Goal: Task Accomplishment & Management: Complete application form

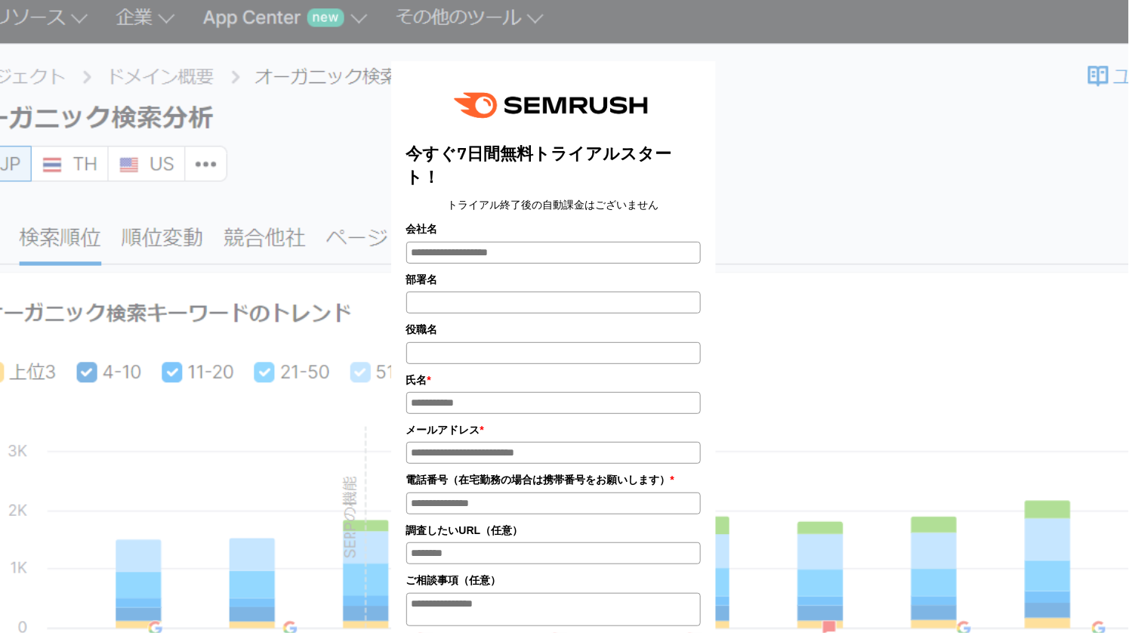
scroll to position [19, 0]
click at [561, 291] on input "部署名" at bounding box center [553, 302] width 295 height 22
click at [550, 291] on input "部署名" at bounding box center [553, 302] width 295 height 22
click at [508, 341] on input "役職名" at bounding box center [553, 352] width 295 height 22
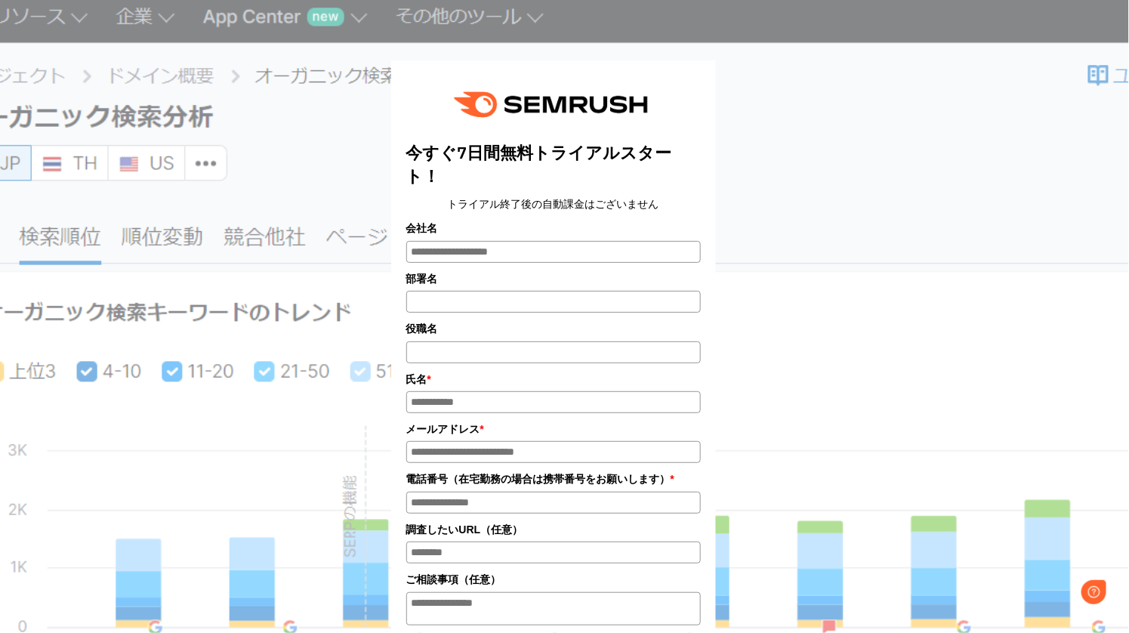
click at [536, 291] on input "部署名" at bounding box center [553, 302] width 295 height 22
click at [549, 241] on input "会社名" at bounding box center [553, 252] width 295 height 22
click at [543, 165] on h2 "今すぐ7日間無料トライアルスタート！" at bounding box center [553, 164] width 295 height 47
click at [521, 291] on div "今すぐ7日間無料トライアルスタート！ トライアル終了後の自動課金はございません 会社名 部署名 役職名 * * * *" at bounding box center [553, 467] width 295 height 783
click at [522, 291] on input "部署名" at bounding box center [553, 302] width 295 height 22
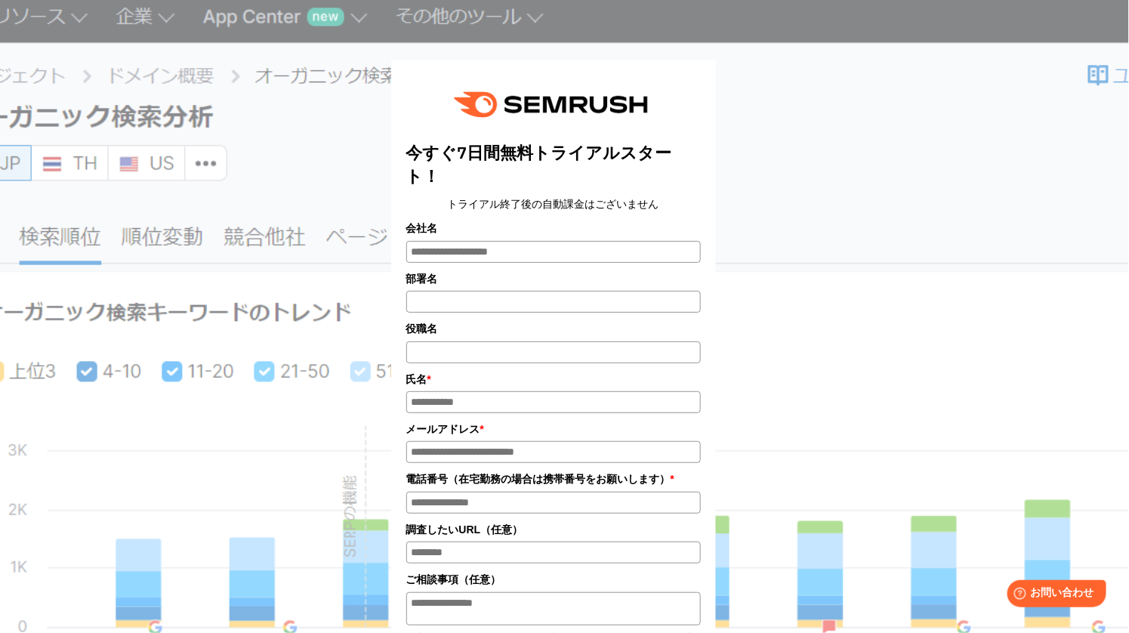
click at [504, 291] on input "部署名" at bounding box center [553, 302] width 295 height 22
click at [490, 341] on input "役職名" at bounding box center [553, 352] width 295 height 22
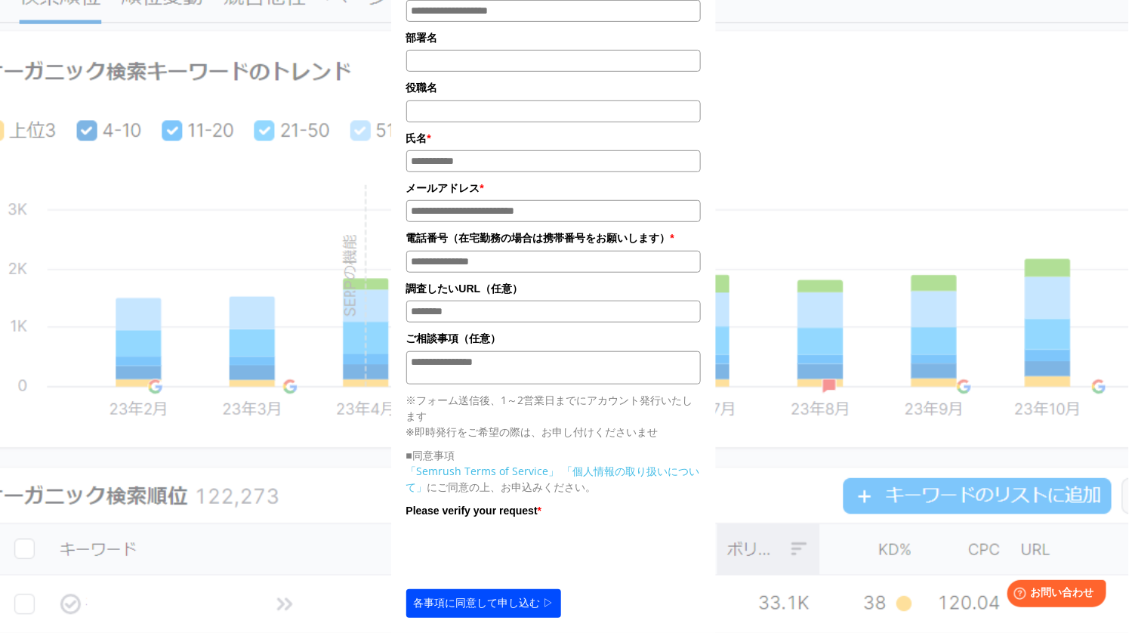
scroll to position [68, 0]
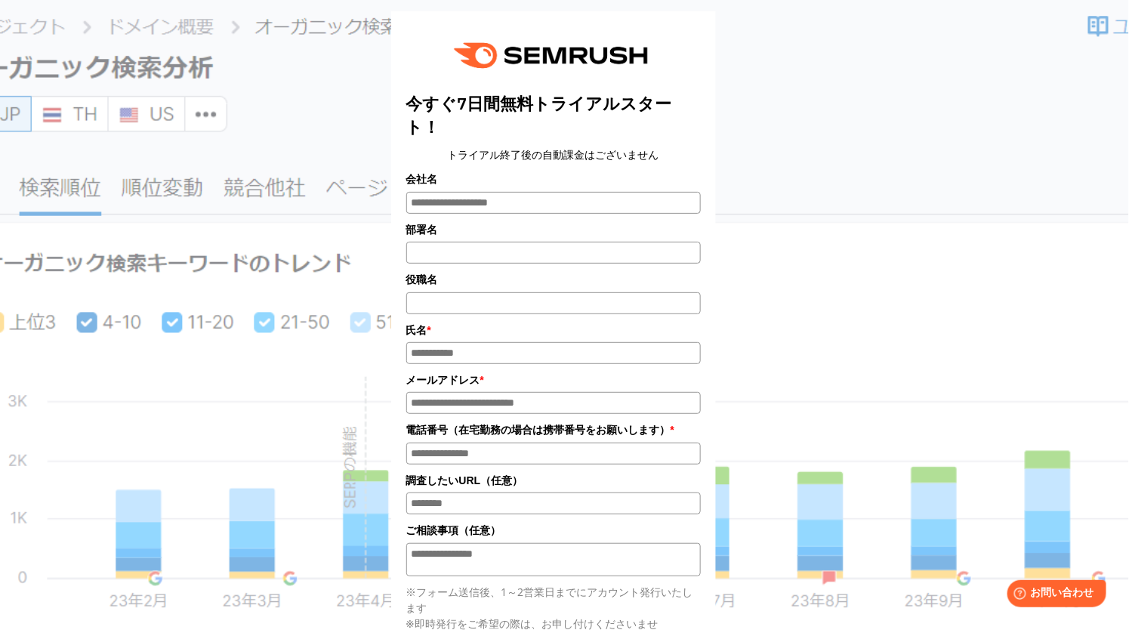
click at [453, 322] on label "氏名 *" at bounding box center [553, 330] width 295 height 17
click at [453, 342] on input "氏名*" at bounding box center [553, 353] width 295 height 22
click at [528, 146] on div "今すぐ7日間無料トライアルスタート！ トライアル終了後の自動課金はございません 会社名 部署名 役職名 * * * *" at bounding box center [553, 417] width 295 height 783
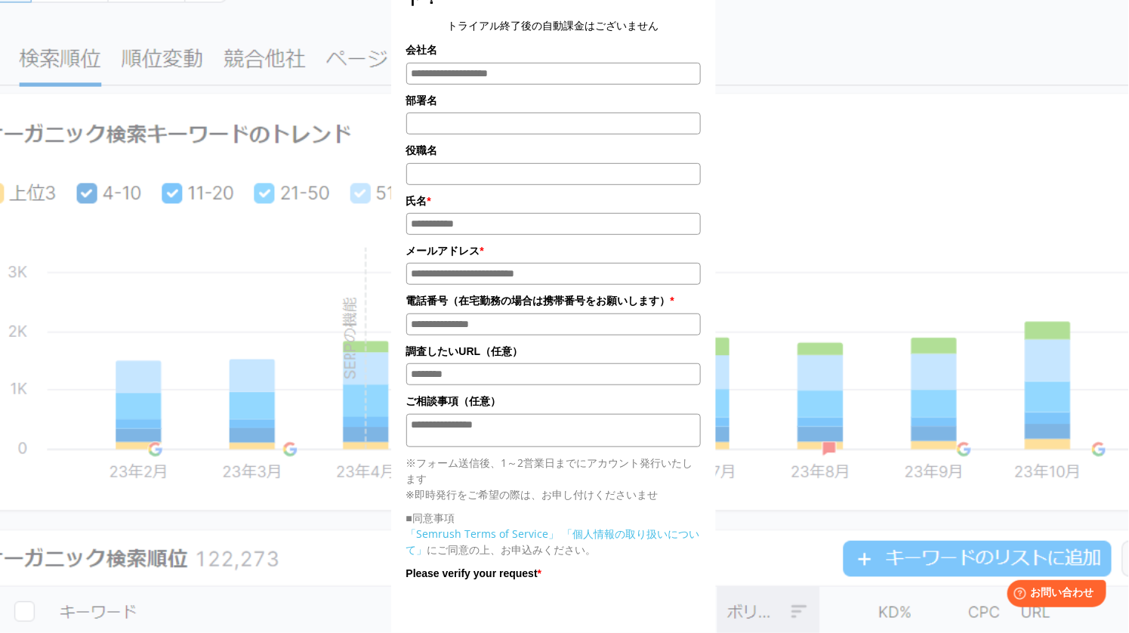
scroll to position [187, 0]
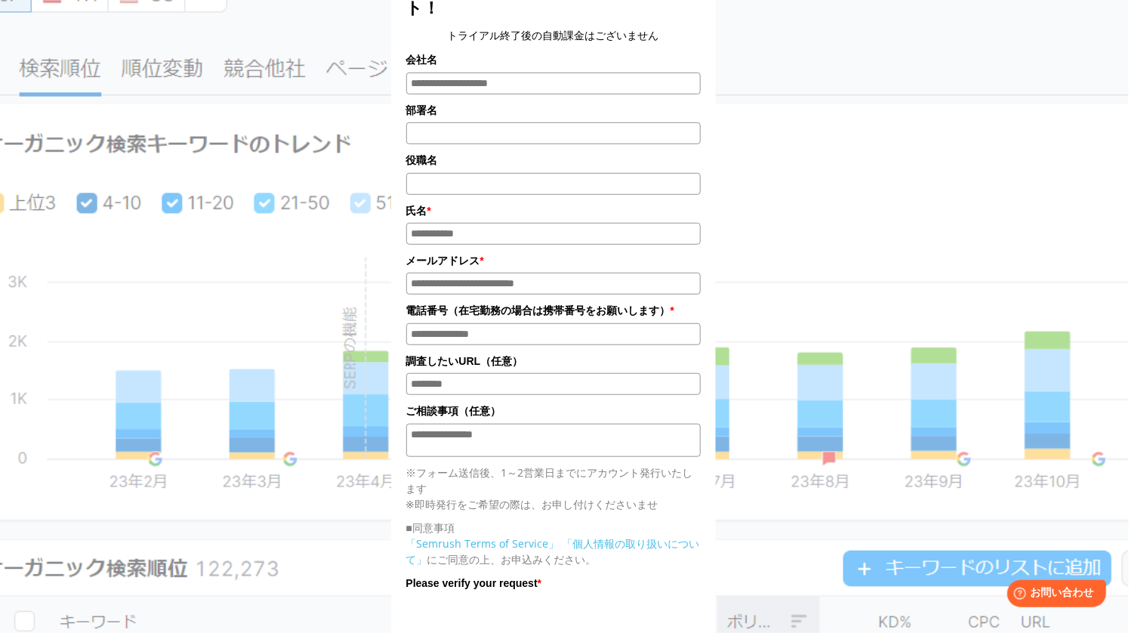
click at [530, 223] on input "氏名*" at bounding box center [553, 234] width 295 height 22
click at [520, 202] on label "氏名 *" at bounding box center [553, 210] width 295 height 17
click at [520, 223] on input "氏名*" at bounding box center [553, 234] width 295 height 22
click at [519, 252] on div "メールアドレス *" at bounding box center [553, 273] width 295 height 42
click at [516, 273] on input "メールアドレス*" at bounding box center [553, 284] width 295 height 22
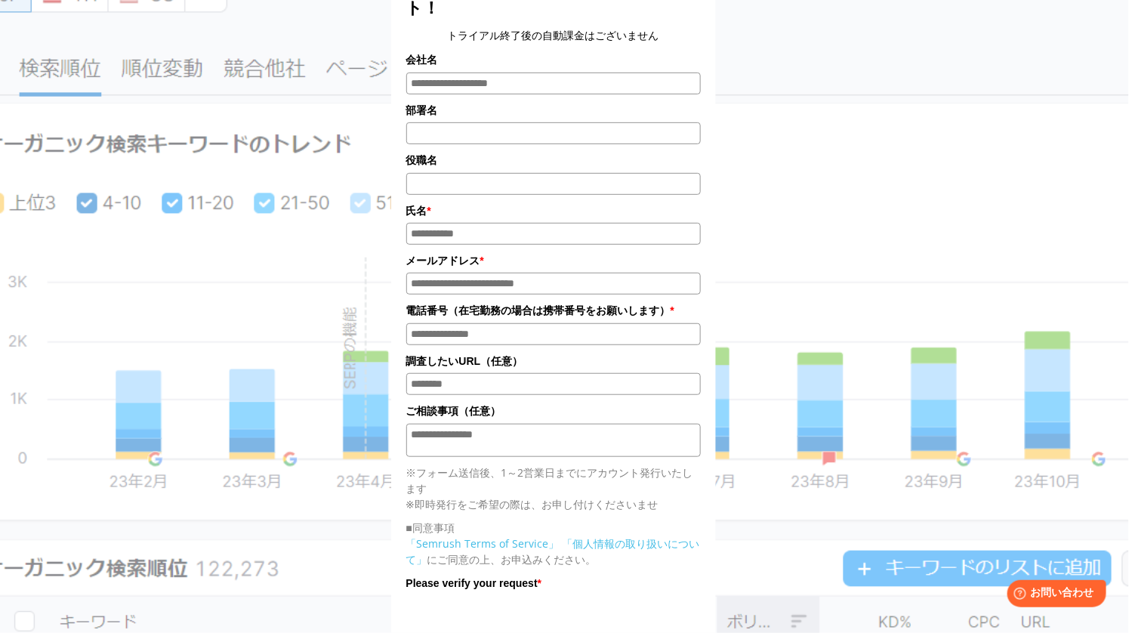
click at [499, 323] on input "電話番号*" at bounding box center [553, 334] width 295 height 22
click at [512, 252] on label "メールアドレス *" at bounding box center [553, 260] width 295 height 17
click at [512, 273] on input "メールアドレス*" at bounding box center [553, 284] width 295 height 22
click at [515, 223] on input "氏名*" at bounding box center [553, 234] width 295 height 22
click at [530, 123] on div "今すぐ7日間無料トライアルスタート！ トライアル終了後の自動課金はございません 会社名 部署名 役職名 * * * *" at bounding box center [553, 298] width 295 height 783
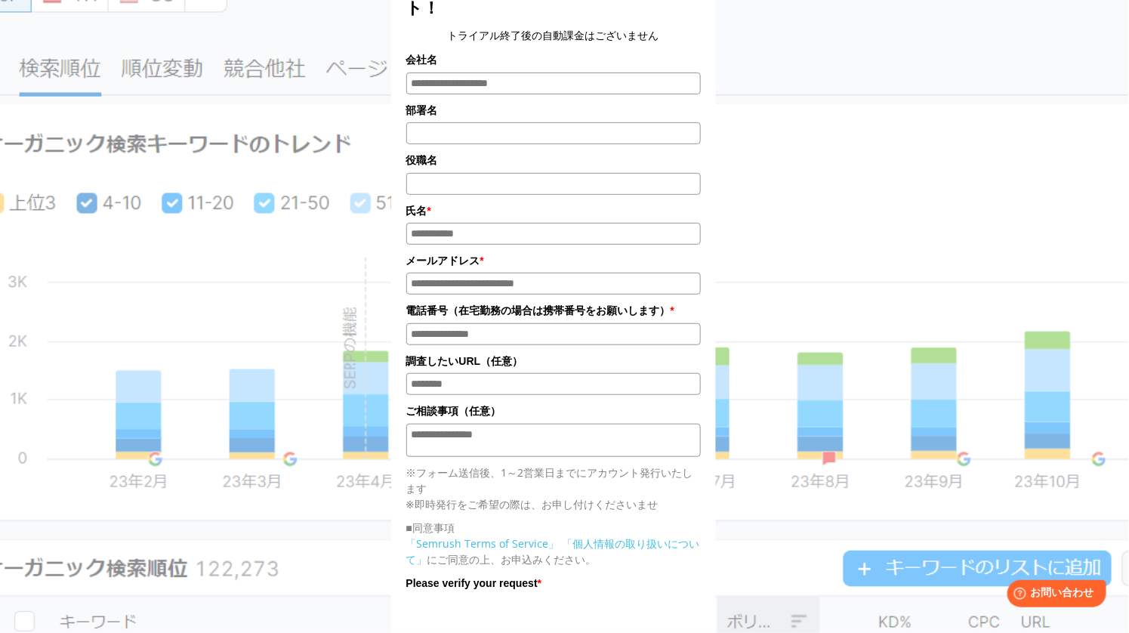
click at [508, 223] on input "氏名*" at bounding box center [553, 234] width 295 height 22
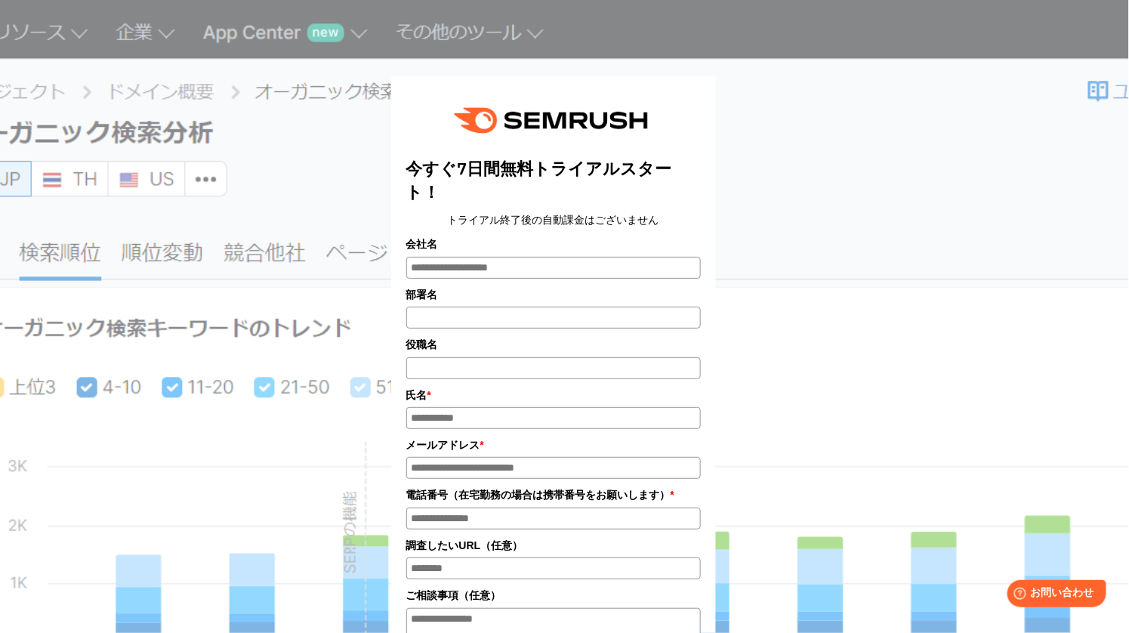
scroll to position [196, 0]
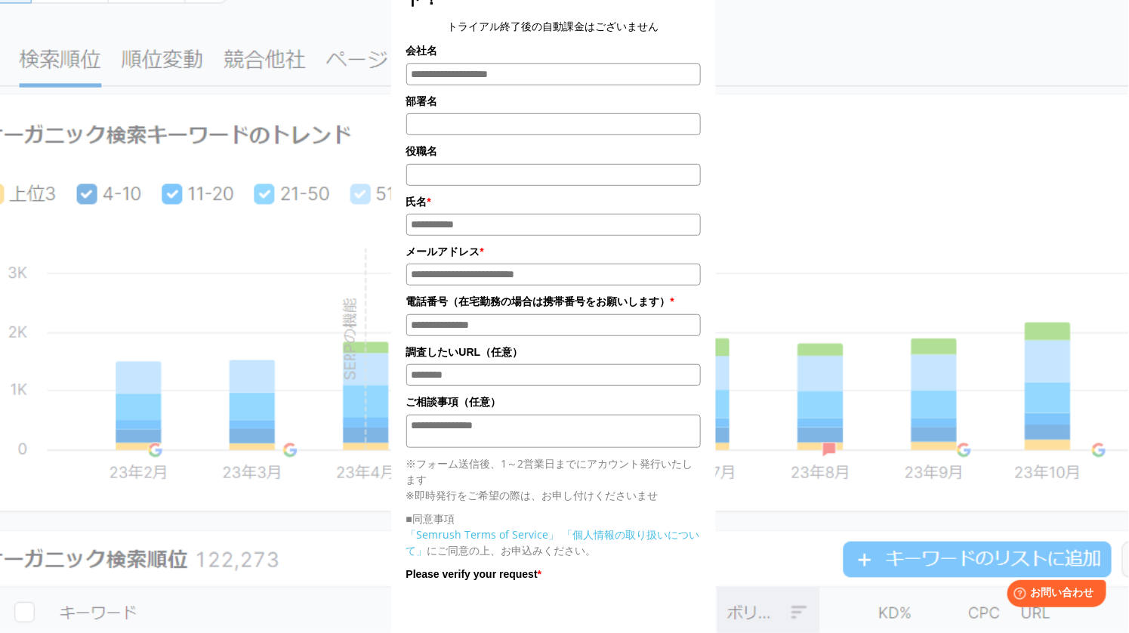
click at [496, 264] on input "メールアドレス*" at bounding box center [553, 275] width 295 height 22
click at [490, 314] on input "電話番号*" at bounding box center [553, 325] width 295 height 22
click at [484, 264] on input "メールアドレス*" at bounding box center [553, 275] width 295 height 22
click at [484, 214] on input "氏名*" at bounding box center [553, 225] width 295 height 22
click at [484, 164] on input "役職名" at bounding box center [553, 175] width 295 height 22
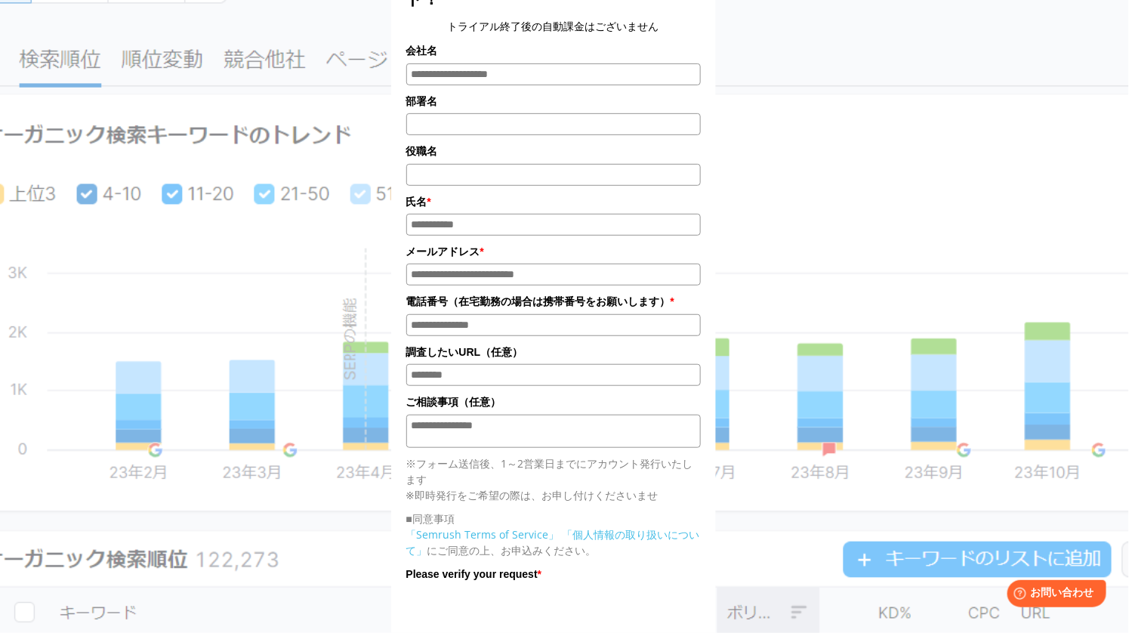
click at [484, 113] on input "部署名" at bounding box center [553, 124] width 295 height 22
click at [486, 93] on label "部署名" at bounding box center [553, 101] width 295 height 17
click at [486, 113] on input "部署名" at bounding box center [553, 124] width 295 height 22
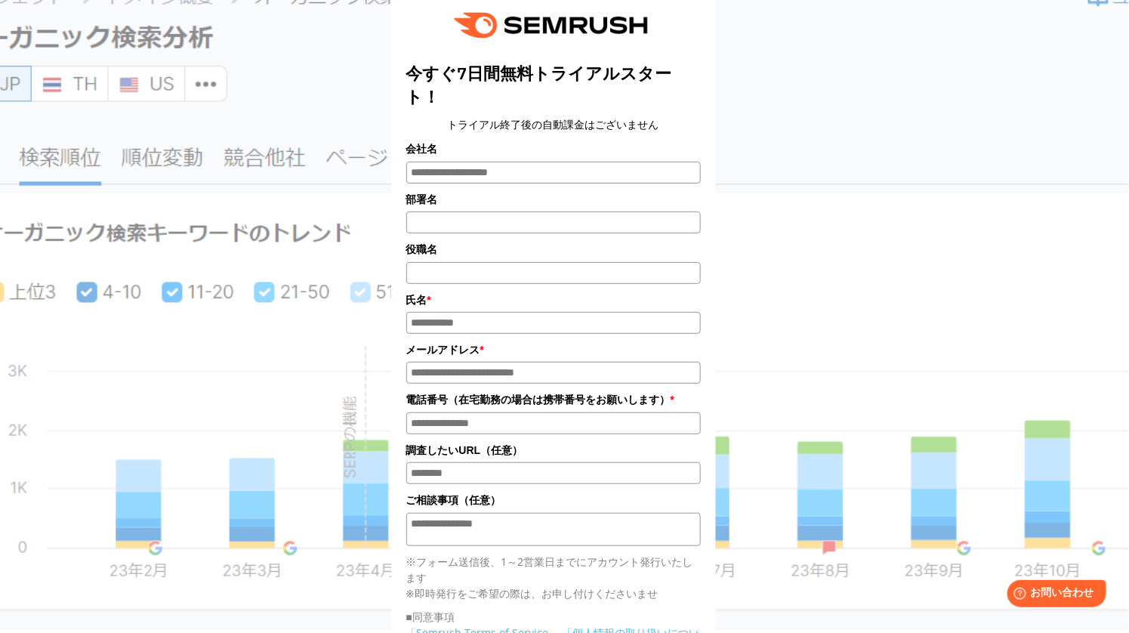
click at [493, 162] on input "会社名" at bounding box center [553, 173] width 295 height 22
click at [493, 141] on label "会社名" at bounding box center [553, 149] width 295 height 17
click at [493, 162] on input "会社名" at bounding box center [553, 173] width 295 height 22
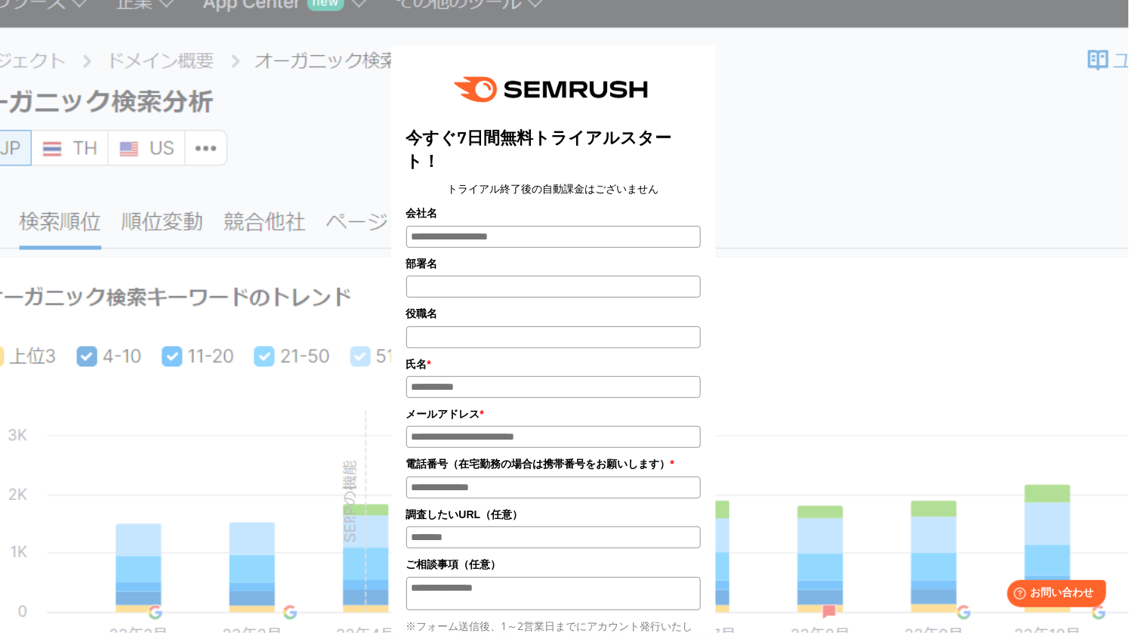
scroll to position [0, 0]
